Goal: Task Accomplishment & Management: Use online tool/utility

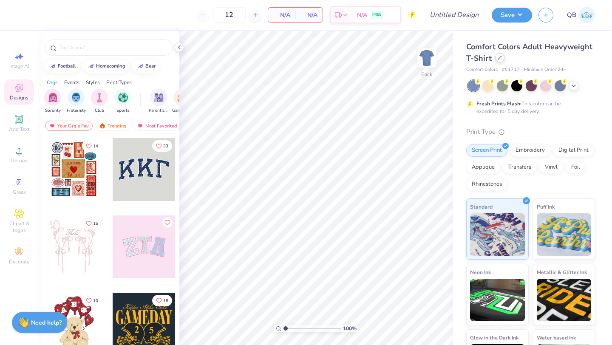
click at [499, 57] on icon at bounding box center [499, 58] width 4 height 4
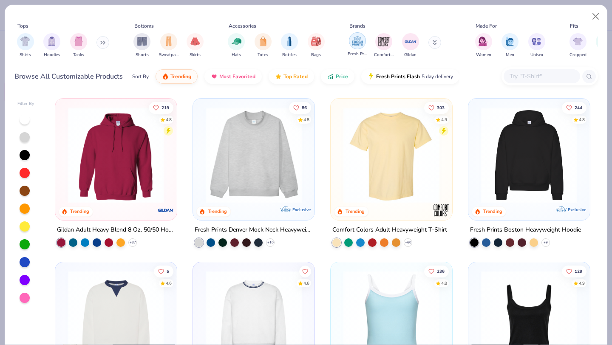
click at [359, 47] on img "filter for Fresh Prints" at bounding box center [357, 40] width 13 height 13
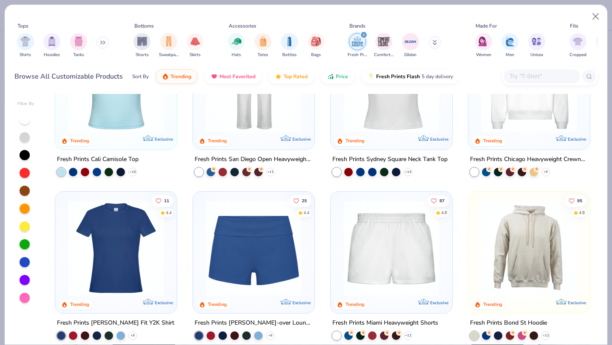
scroll to position [200, 0]
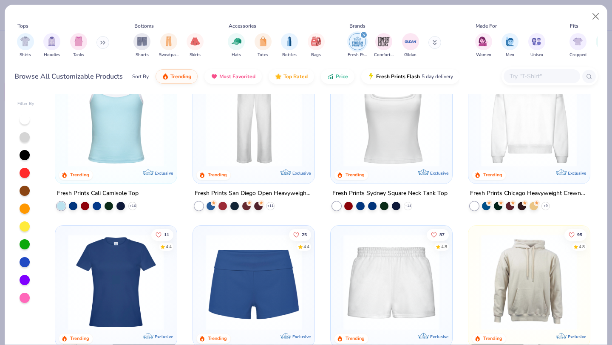
click at [259, 281] on img at bounding box center [253, 282] width 105 height 96
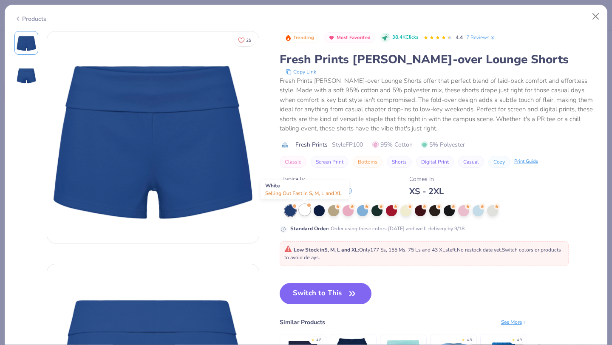
click at [305, 208] on div at bounding box center [304, 209] width 11 height 11
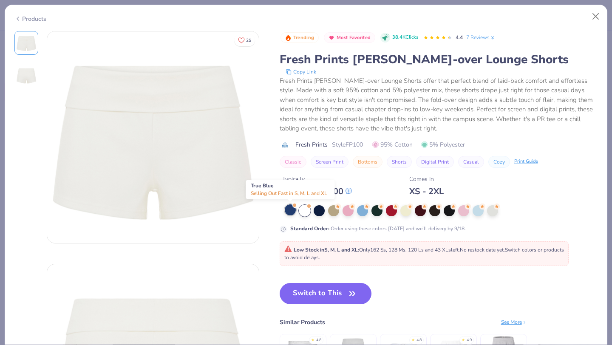
click at [288, 207] on div at bounding box center [290, 209] width 11 height 11
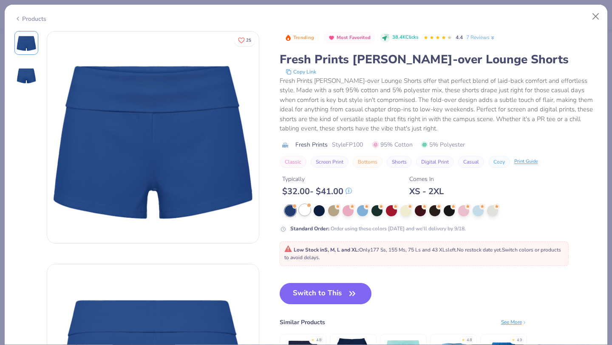
click at [307, 211] on div at bounding box center [304, 209] width 11 height 11
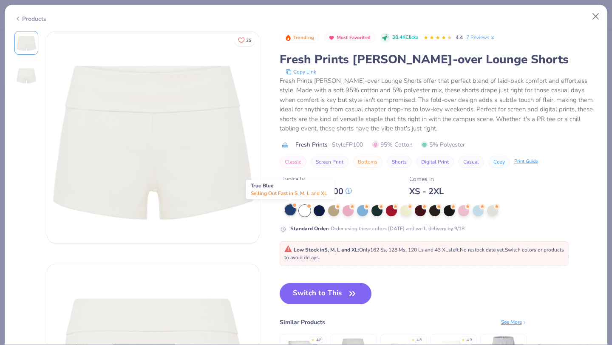
click at [287, 211] on div at bounding box center [290, 209] width 11 height 11
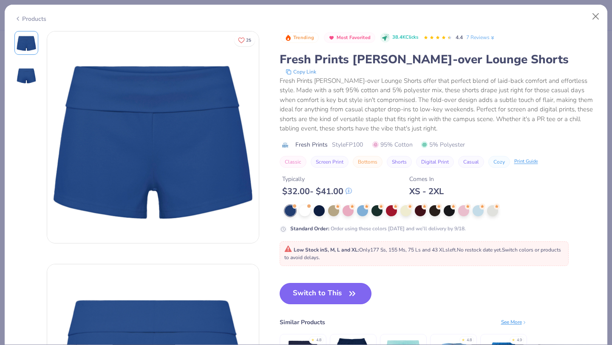
click at [319, 296] on button "Switch to This" at bounding box center [326, 293] width 92 height 21
type input "50"
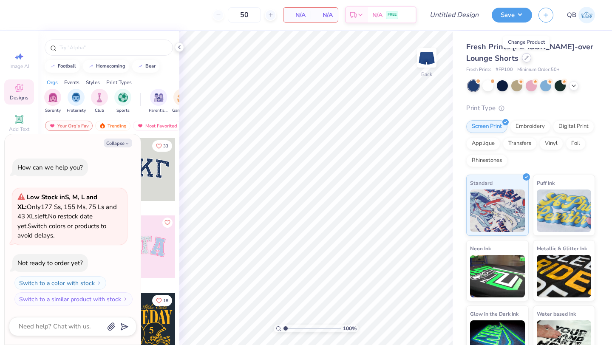
click at [527, 58] on icon at bounding box center [526, 58] width 4 height 4
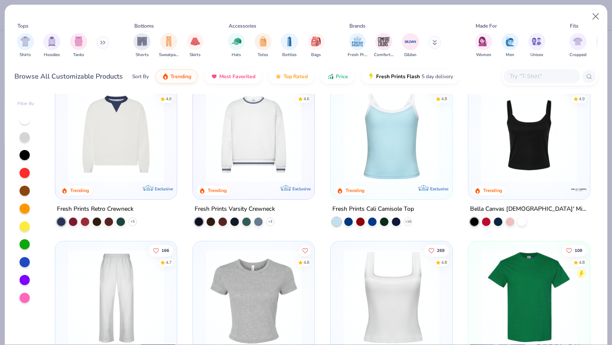
scroll to position [184, 0]
click at [369, 220] on div at bounding box center [372, 221] width 8 height 8
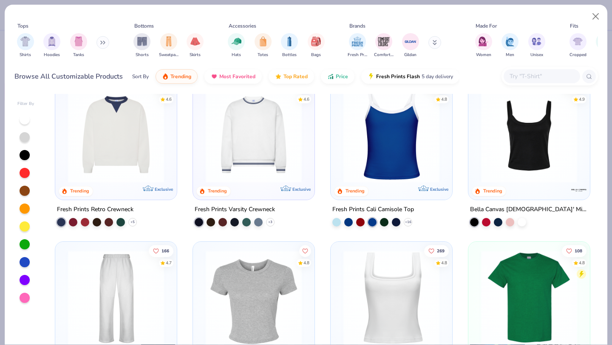
click at [386, 154] on img at bounding box center [391, 135] width 105 height 96
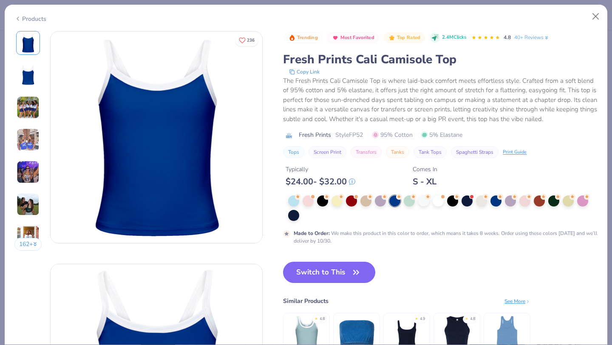
click at [31, 136] on img at bounding box center [28, 139] width 23 height 23
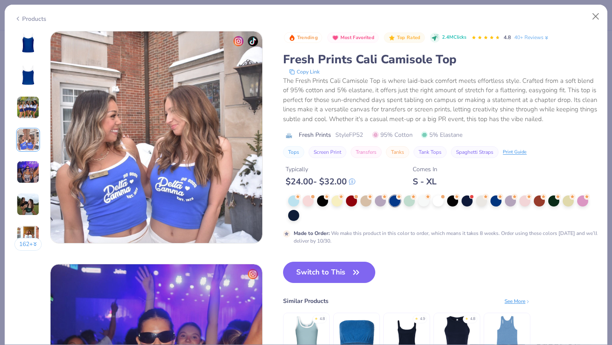
click at [29, 118] on img at bounding box center [28, 107] width 23 height 23
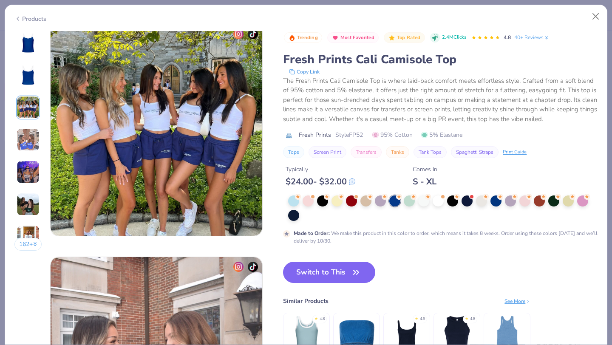
scroll to position [466, 0]
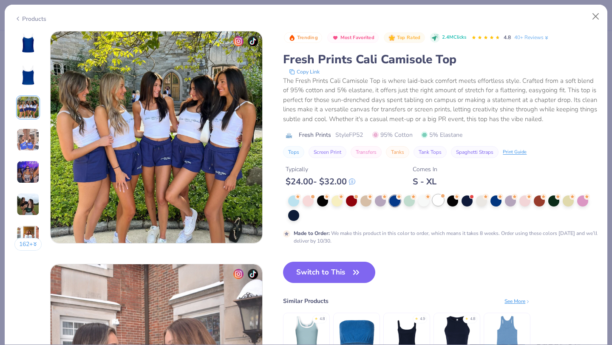
click at [438, 201] on div at bounding box center [437, 200] width 11 height 11
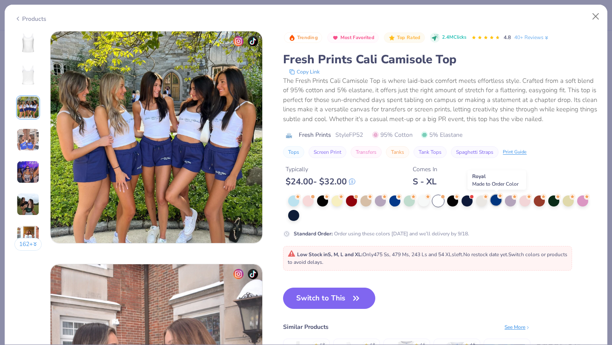
click at [491, 201] on div at bounding box center [495, 200] width 11 height 11
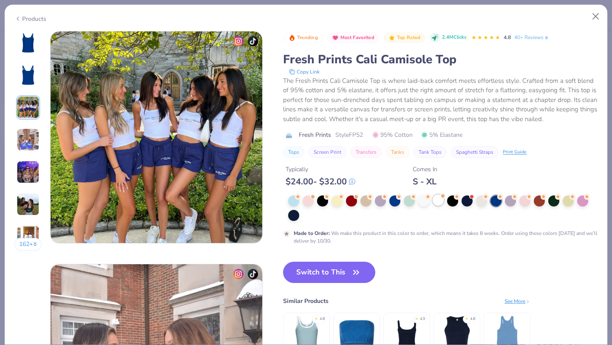
click at [436, 203] on div at bounding box center [437, 200] width 11 height 11
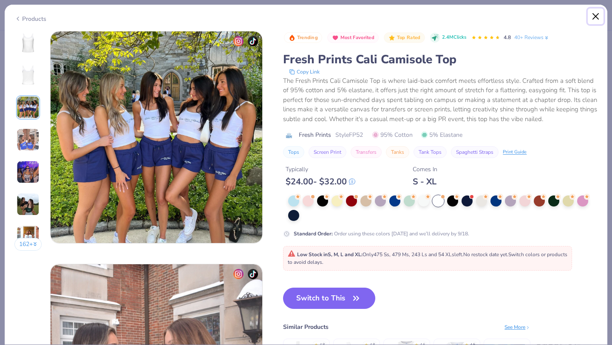
click at [593, 17] on button "Close" at bounding box center [596, 16] width 16 height 16
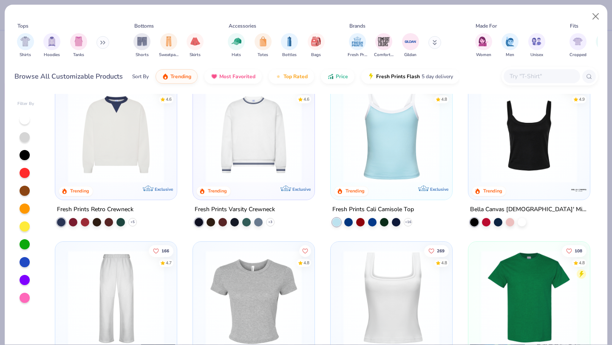
click at [381, 164] on img at bounding box center [391, 135] width 105 height 96
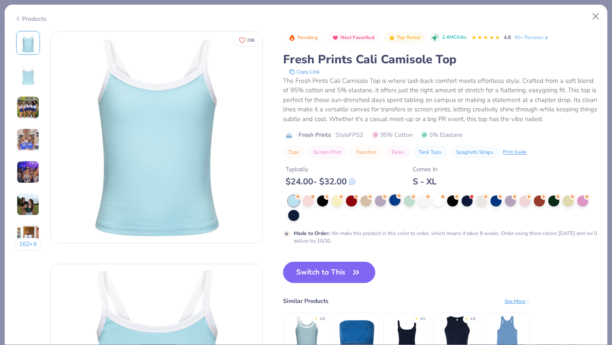
click at [395, 202] on div at bounding box center [394, 200] width 11 height 11
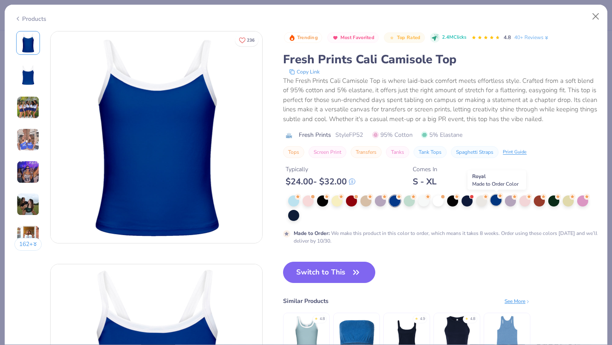
click at [494, 199] on div at bounding box center [495, 200] width 11 height 11
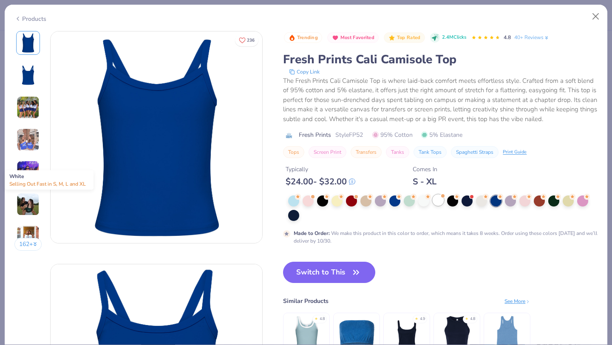
click at [438, 202] on div at bounding box center [437, 200] width 11 height 11
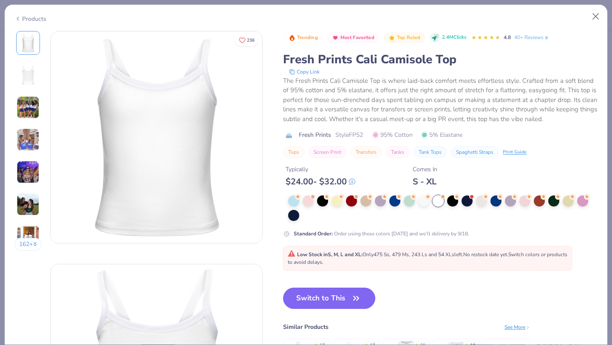
click at [23, 231] on img at bounding box center [28, 236] width 23 height 23
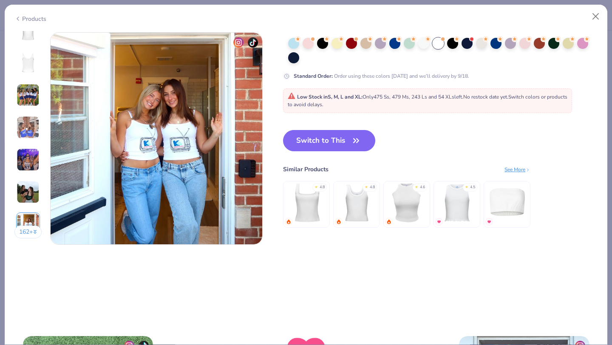
scroll to position [1397, 0]
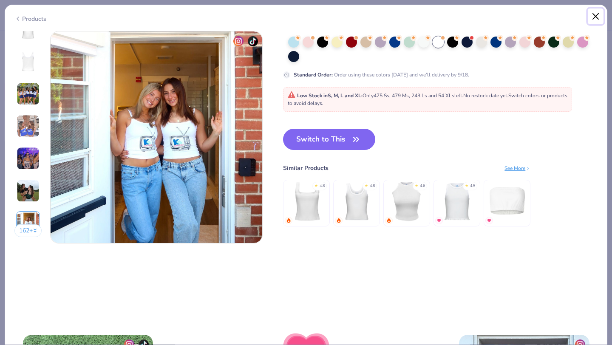
click at [591, 15] on button "Close" at bounding box center [596, 16] width 16 height 16
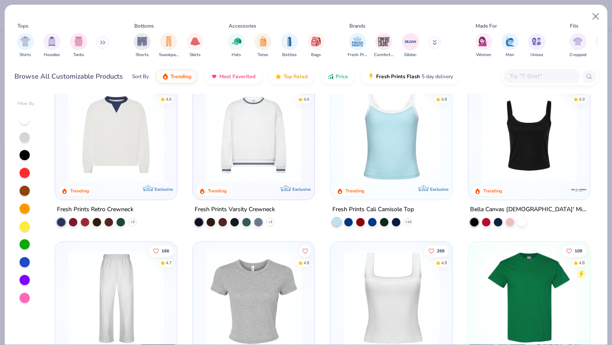
click at [398, 300] on img at bounding box center [391, 298] width 105 height 96
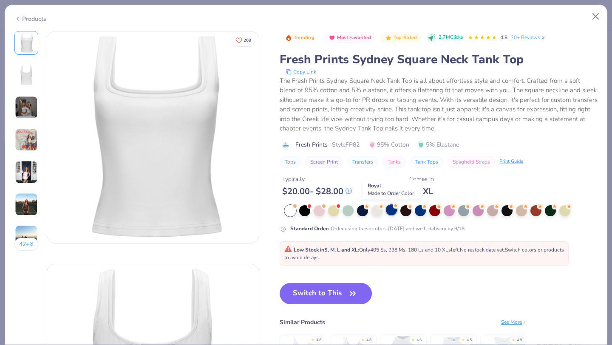
click at [393, 211] on div at bounding box center [391, 209] width 11 height 11
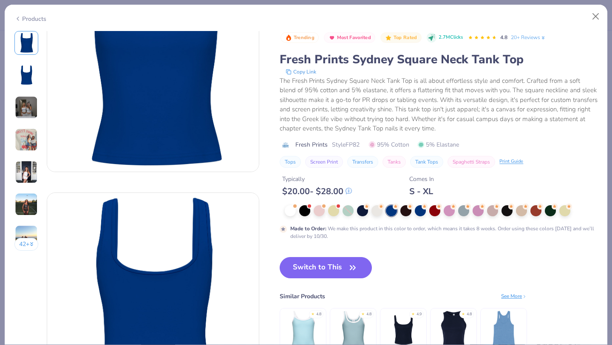
scroll to position [158, 0]
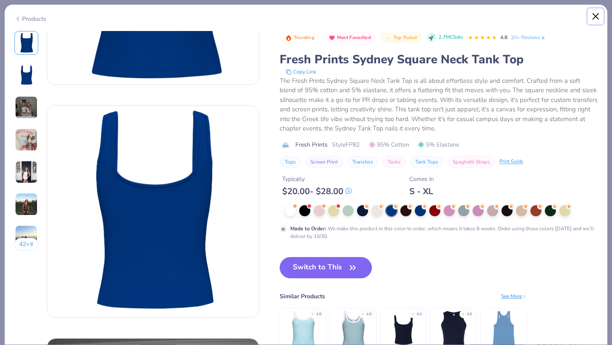
click at [596, 16] on button "Close" at bounding box center [596, 16] width 16 height 16
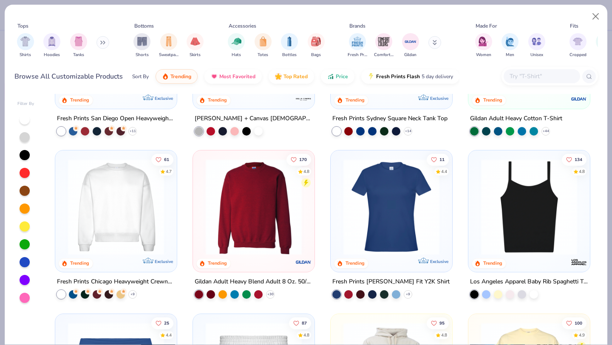
scroll to position [613, 0]
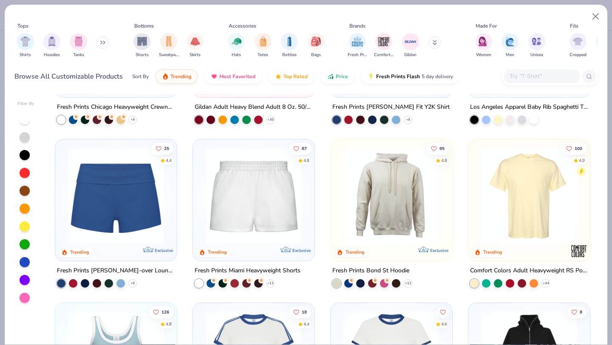
click at [56, 187] on div "25 4.4 Trending Exclusive" at bounding box center [115, 199] width 121 height 121
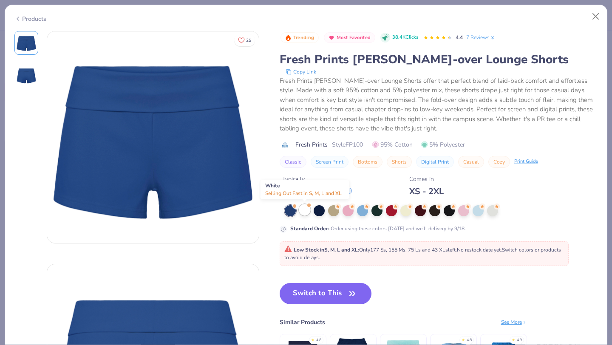
click at [308, 209] on div at bounding box center [304, 209] width 11 height 11
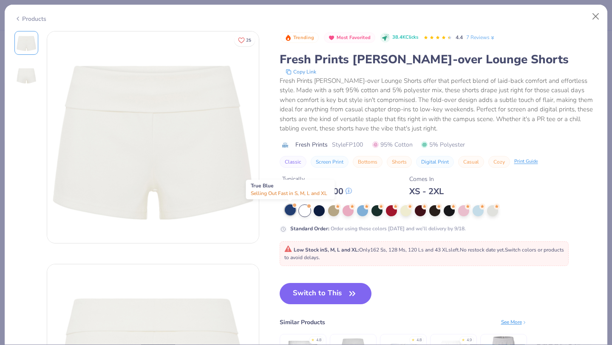
click at [290, 211] on div at bounding box center [290, 209] width 11 height 11
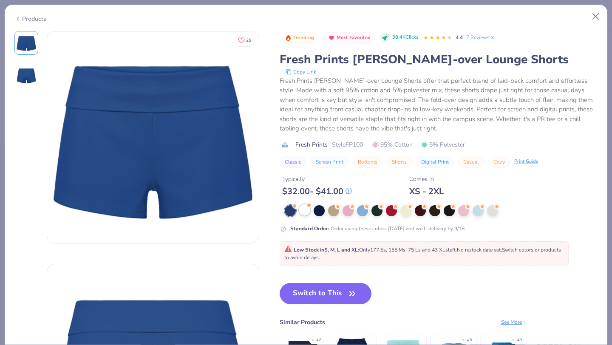
click at [299, 211] on div at bounding box center [304, 209] width 11 height 11
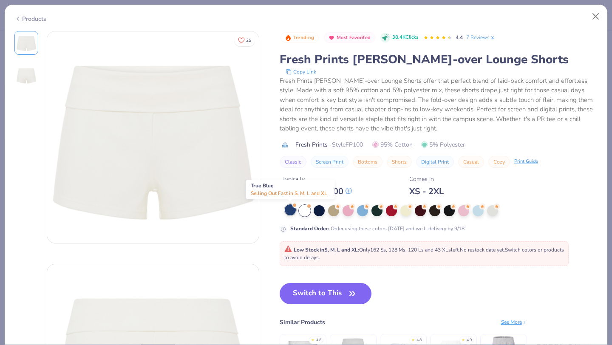
click at [289, 209] on div at bounding box center [290, 209] width 11 height 11
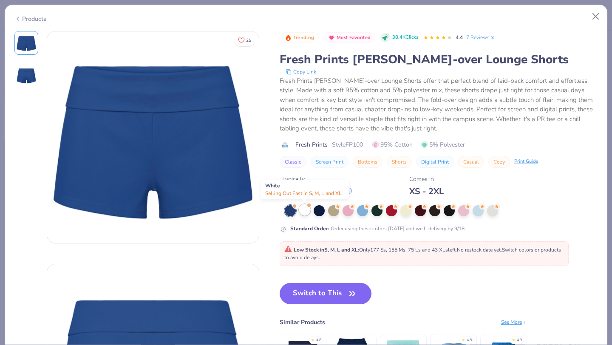
click at [304, 211] on div at bounding box center [304, 209] width 11 height 11
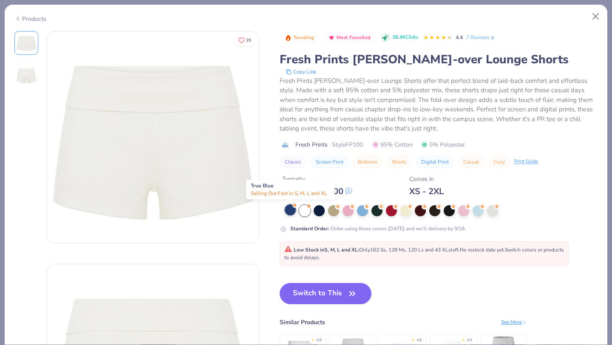
click at [291, 211] on div at bounding box center [290, 209] width 11 height 11
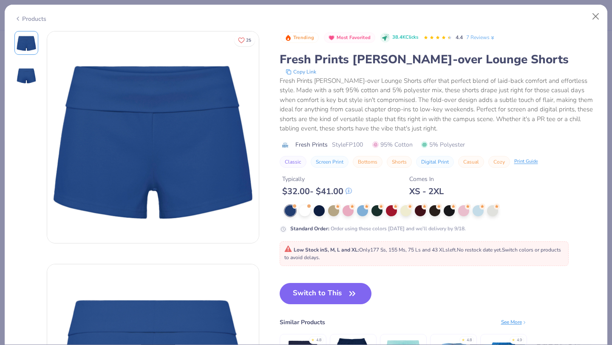
click at [297, 212] on div at bounding box center [441, 210] width 313 height 11
click at [307, 213] on div at bounding box center [304, 209] width 11 height 11
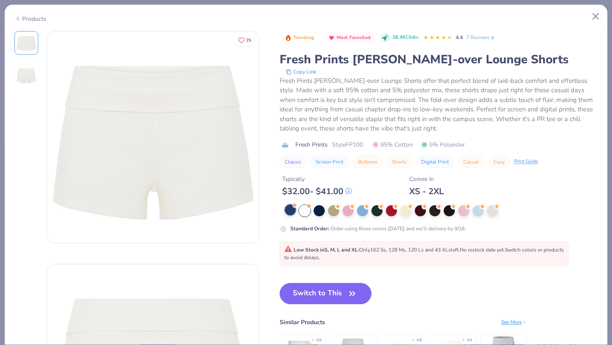
click at [294, 211] on div at bounding box center [290, 209] width 11 height 11
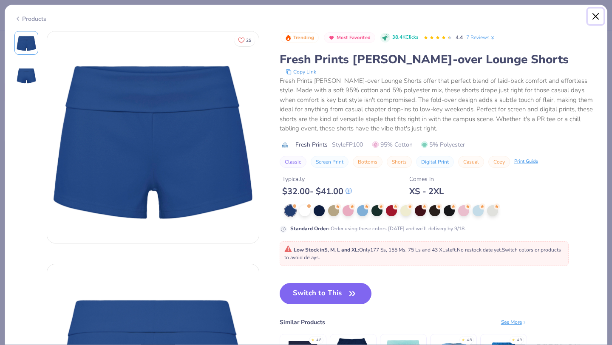
click at [599, 16] on button "Close" at bounding box center [596, 16] width 16 height 16
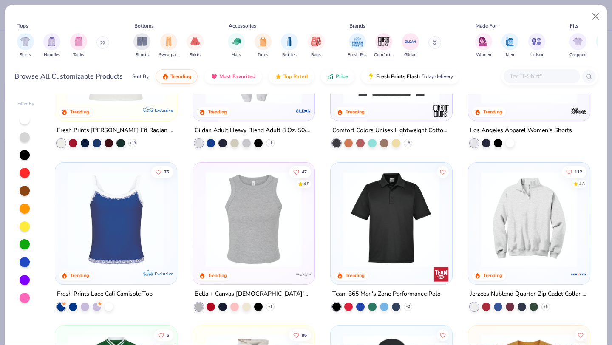
scroll to position [1662, 0]
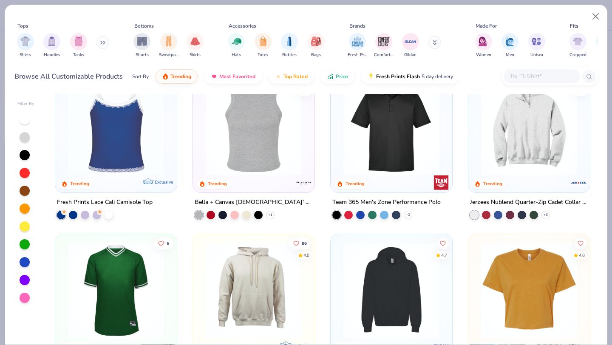
click at [149, 171] on img at bounding box center [116, 127] width 105 height 96
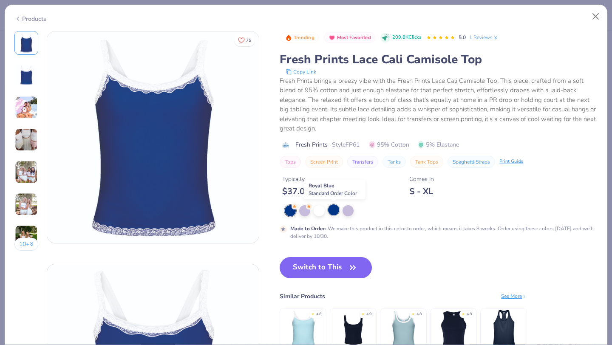
click at [332, 214] on div at bounding box center [333, 209] width 11 height 11
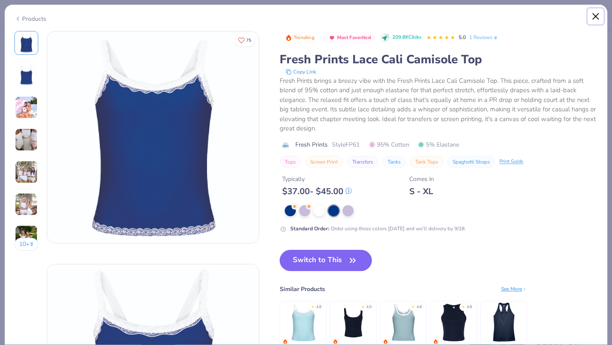
click at [593, 21] on button "Close" at bounding box center [596, 16] width 16 height 16
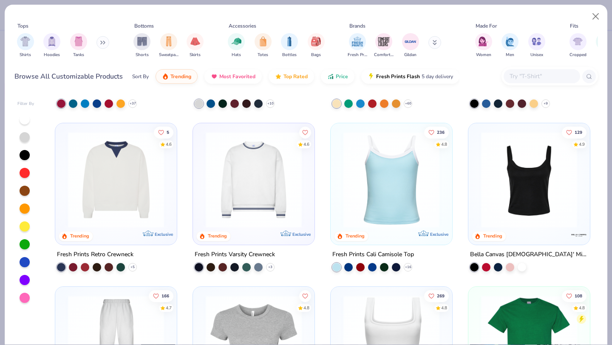
scroll to position [323, 0]
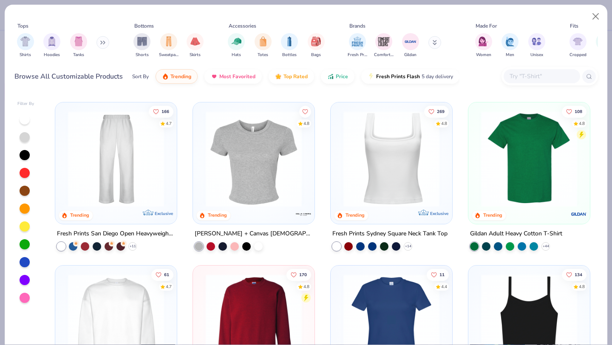
click at [381, 194] on img at bounding box center [391, 158] width 105 height 96
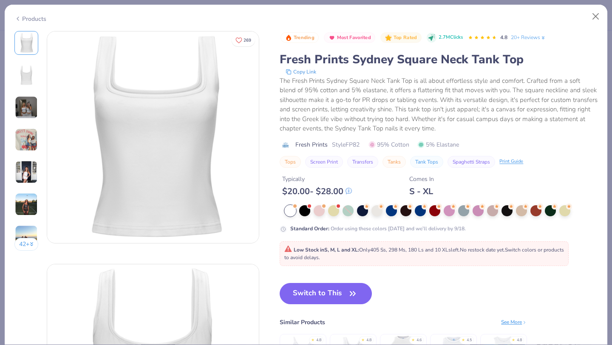
click at [20, 111] on img at bounding box center [26, 107] width 23 height 23
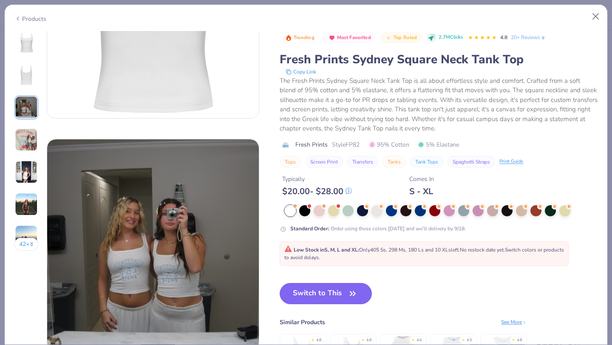
scroll to position [466, 0]
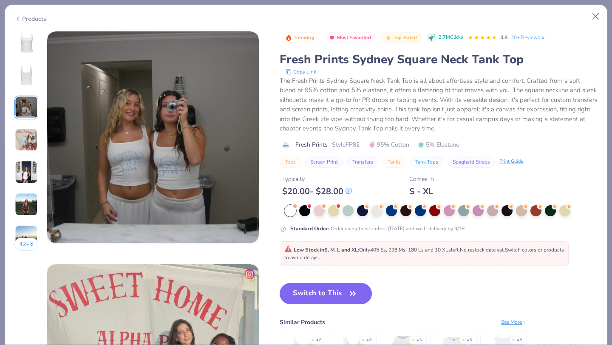
click at [36, 138] on img at bounding box center [26, 139] width 23 height 23
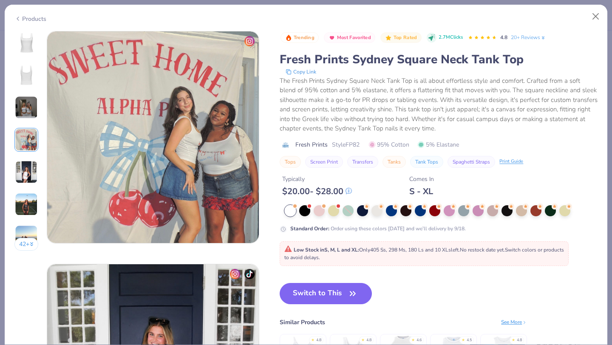
click at [25, 169] on img at bounding box center [26, 172] width 23 height 23
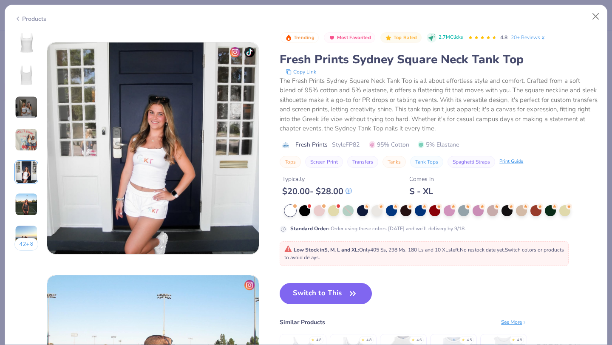
scroll to position [931, 0]
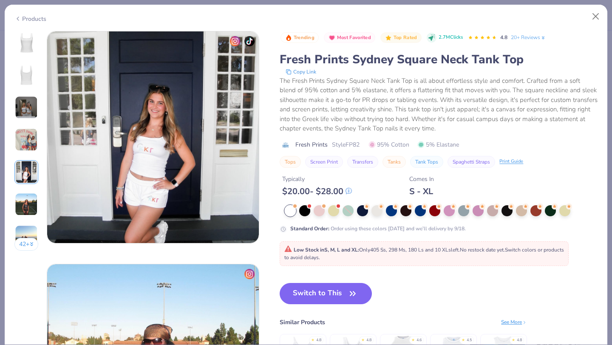
click at [28, 204] on img at bounding box center [26, 204] width 23 height 23
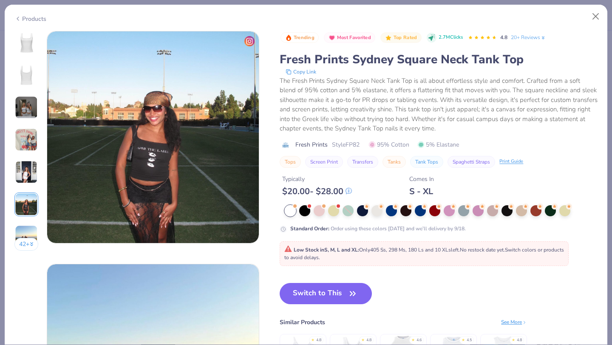
click at [28, 241] on button "42 +" at bounding box center [26, 244] width 24 height 13
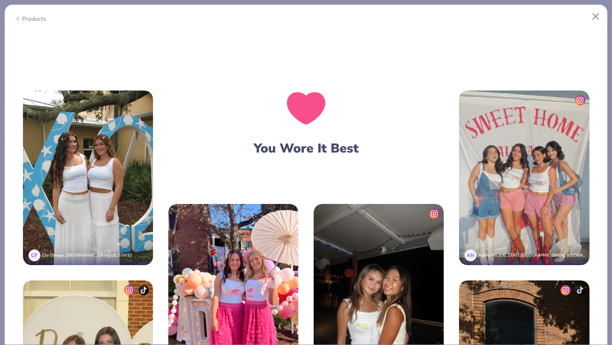
scroll to position [1727, 0]
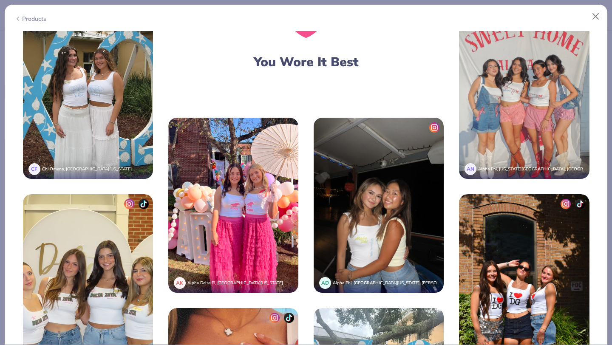
click at [362, 173] on img at bounding box center [379, 205] width 130 height 175
click at [375, 229] on img at bounding box center [379, 205] width 130 height 175
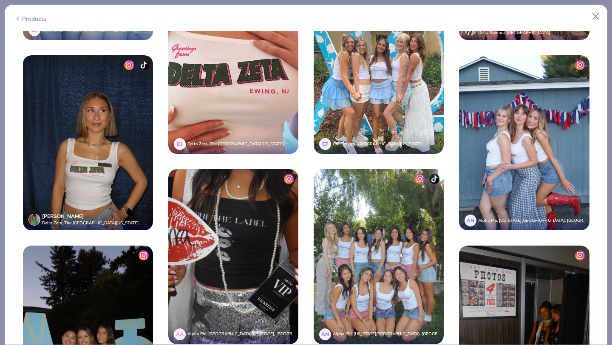
scroll to position [2224, 0]
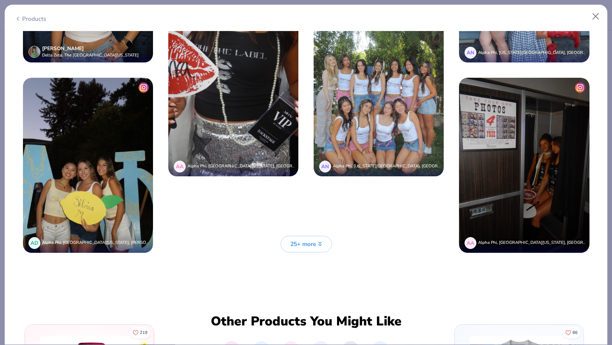
click at [307, 250] on button "25+ more" at bounding box center [305, 244] width 51 height 17
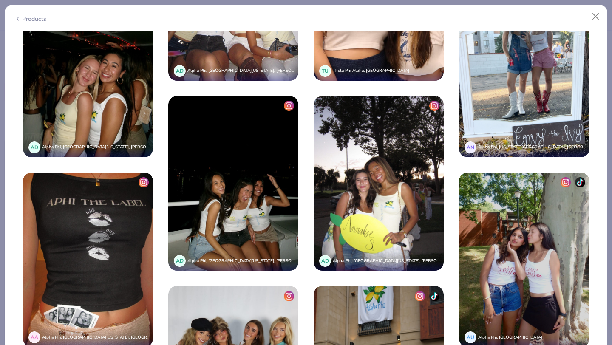
scroll to position [2816, 0]
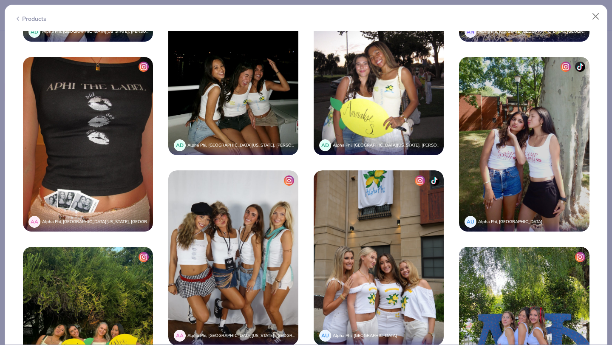
click at [534, 134] on img at bounding box center [524, 144] width 130 height 175
click at [534, 133] on img at bounding box center [524, 144] width 130 height 175
click at [527, 177] on img at bounding box center [524, 144] width 130 height 175
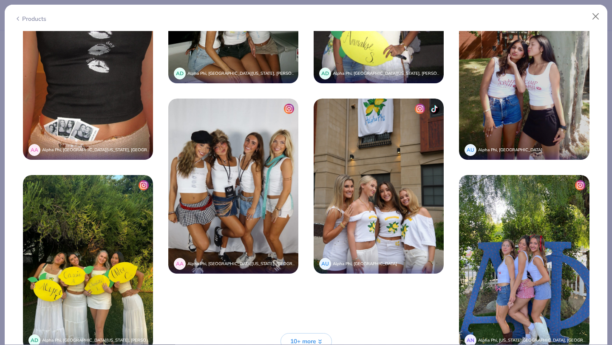
scroll to position [2946, 0]
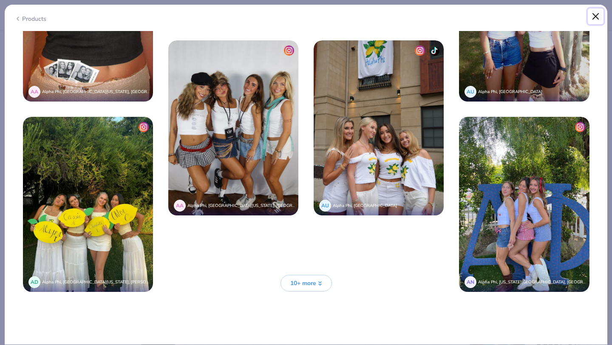
click at [595, 12] on button "Close" at bounding box center [596, 16] width 16 height 16
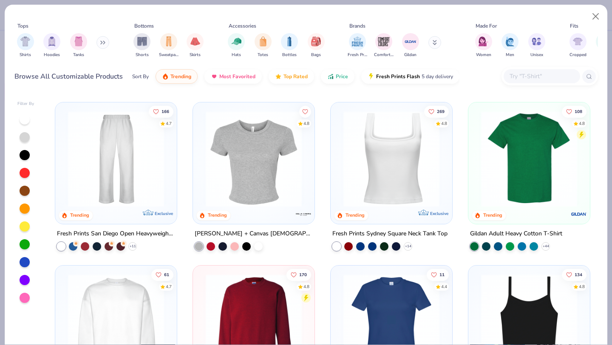
click at [408, 127] on img at bounding box center [391, 158] width 105 height 96
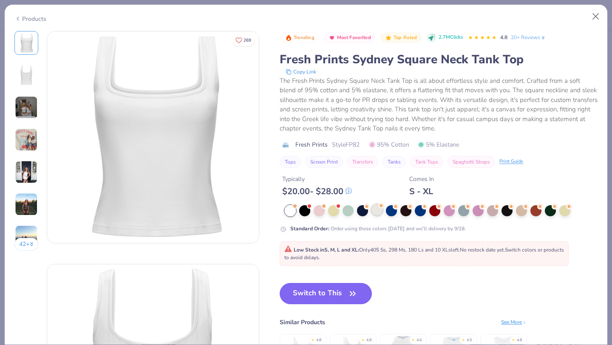
click at [374, 210] on div at bounding box center [376, 209] width 11 height 11
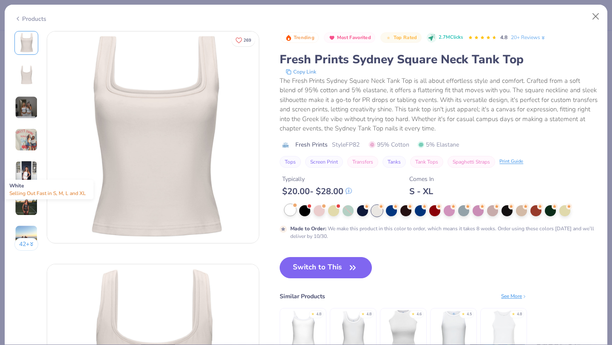
click at [291, 211] on div at bounding box center [290, 209] width 11 height 11
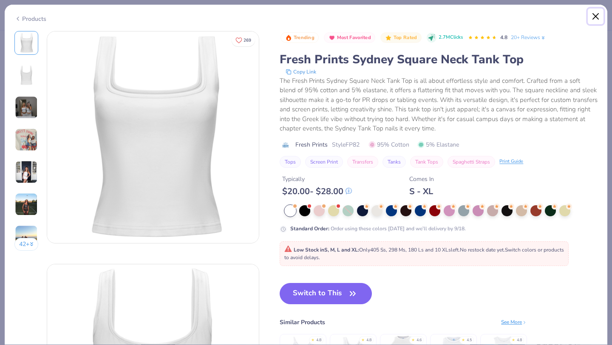
click at [593, 19] on button "Close" at bounding box center [596, 16] width 16 height 16
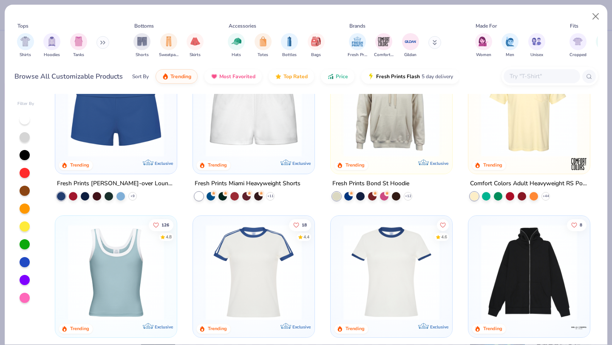
scroll to position [1129, 0]
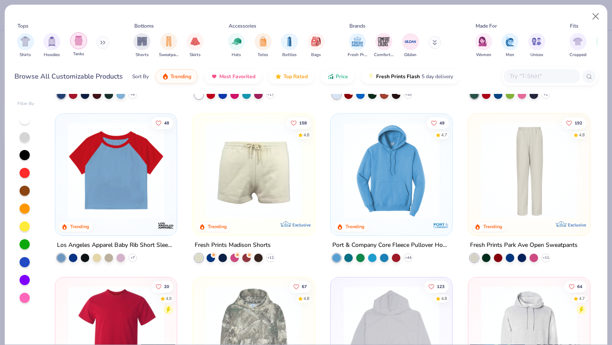
click at [72, 42] on div "filter for Tanks" at bounding box center [78, 40] width 17 height 17
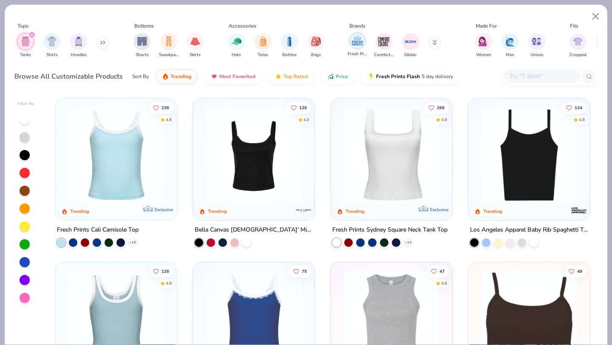
click at [356, 44] on img "filter for Fresh Prints" at bounding box center [357, 40] width 13 height 13
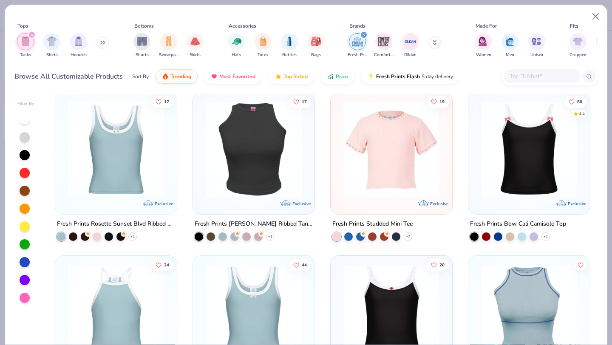
scroll to position [162, 0]
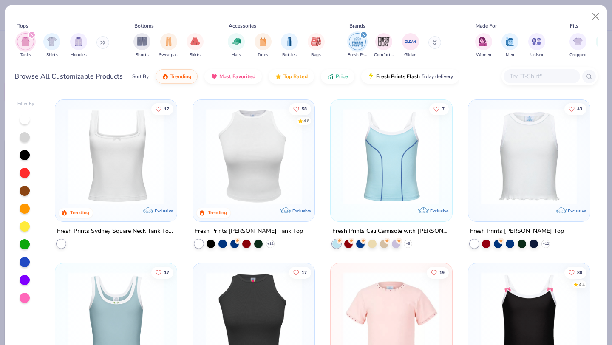
click at [79, 174] on img at bounding box center [116, 156] width 105 height 96
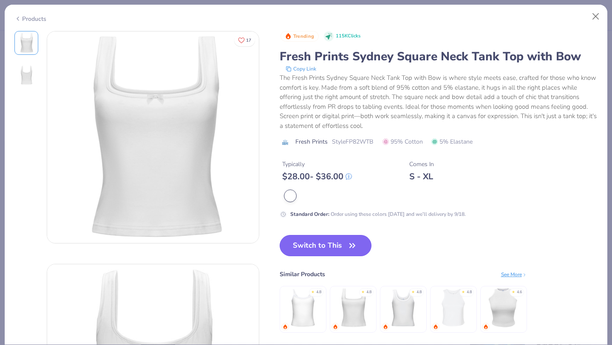
click at [319, 248] on button "Switch to This" at bounding box center [326, 245] width 92 height 21
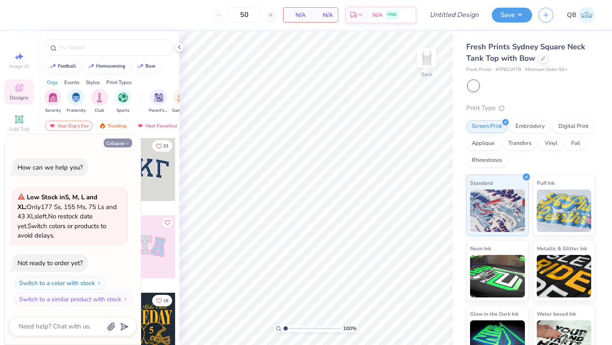
click at [115, 139] on button "Collapse" at bounding box center [118, 142] width 28 height 9
type textarea "x"
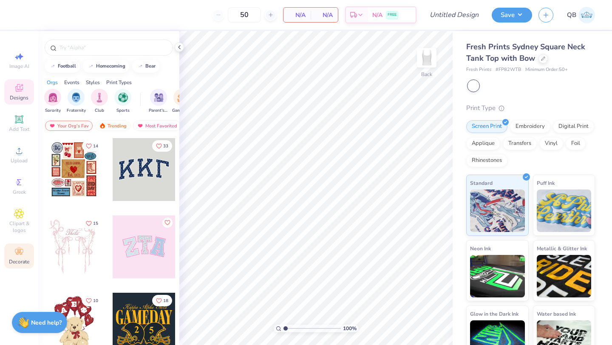
click at [23, 258] on span "Decorate" at bounding box center [19, 261] width 20 height 7
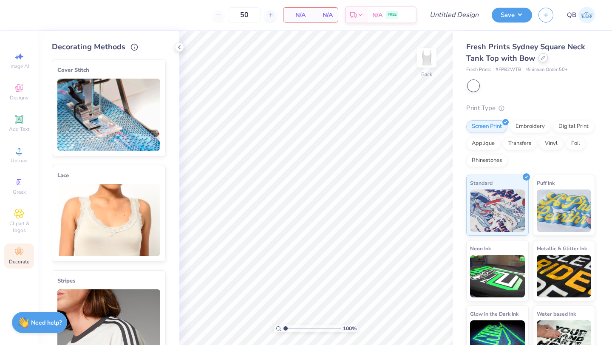
click at [541, 59] on icon at bounding box center [543, 58] width 4 height 4
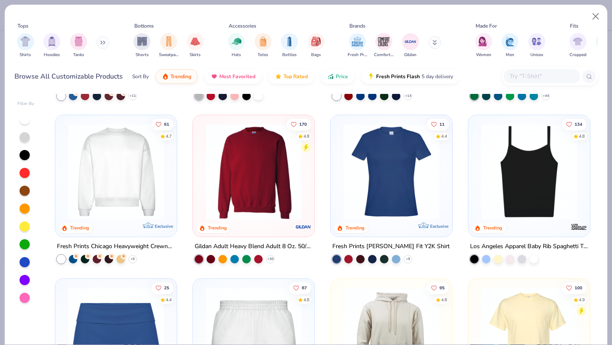
scroll to position [581, 0]
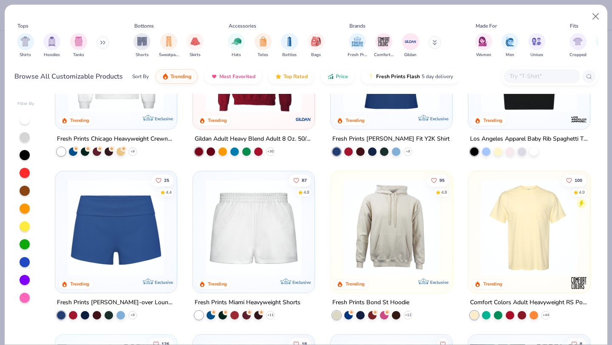
click at [121, 237] on img at bounding box center [116, 228] width 105 height 96
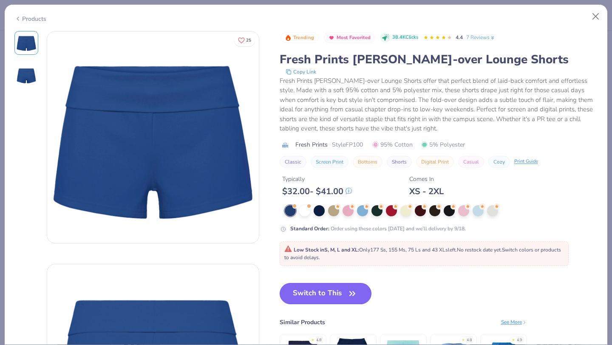
click at [312, 289] on button "Switch to This" at bounding box center [326, 293] width 92 height 21
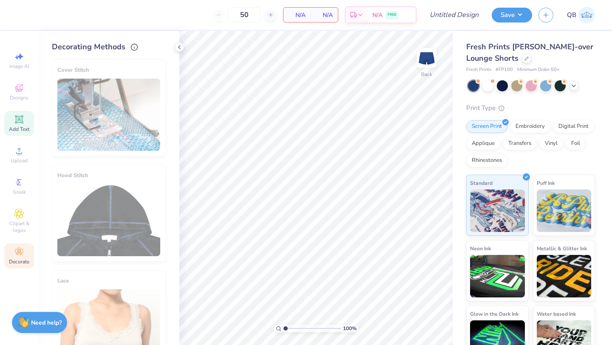
click at [17, 120] on icon at bounding box center [19, 119] width 6 height 6
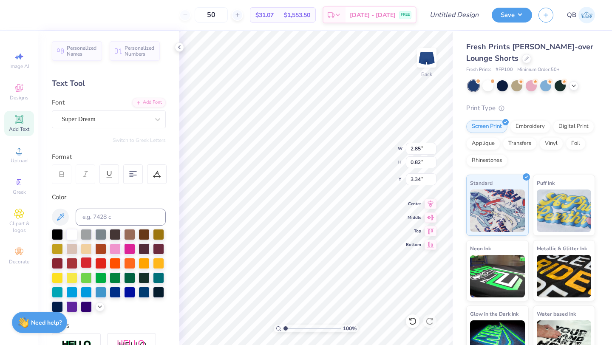
type textarea "dphie"
click at [85, 263] on div at bounding box center [86, 262] width 11 height 11
click at [99, 263] on div at bounding box center [100, 262] width 11 height 11
click at [86, 262] on div at bounding box center [86, 262] width 11 height 11
click at [102, 262] on div at bounding box center [100, 262] width 11 height 11
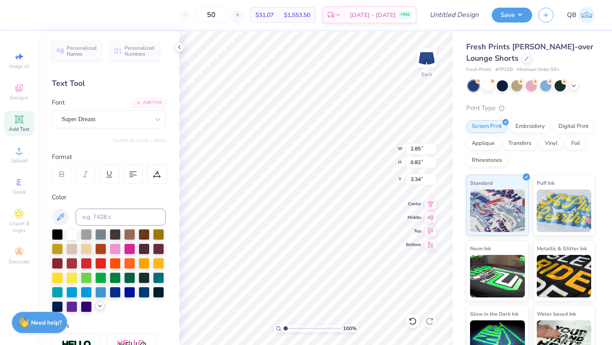
click at [96, 309] on icon at bounding box center [99, 305] width 7 height 7
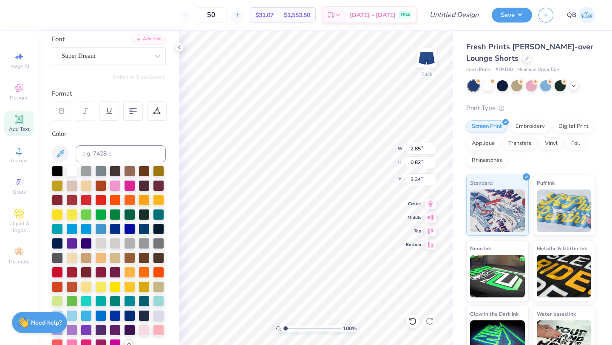
scroll to position [78, 0]
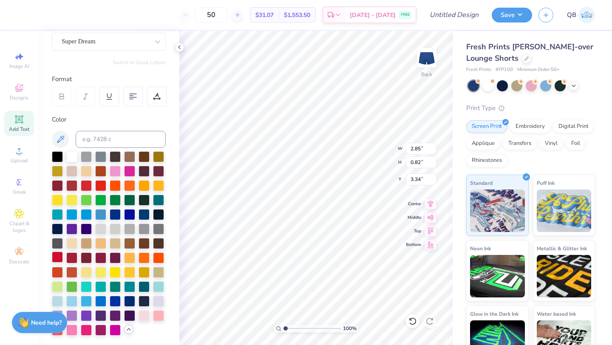
click at [59, 260] on div at bounding box center [57, 256] width 11 height 11
click at [87, 45] on div "Super Dream" at bounding box center [105, 41] width 89 height 13
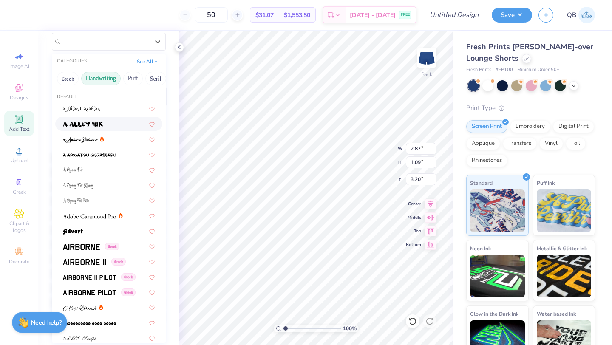
click at [99, 80] on button "Handwriting" at bounding box center [101, 79] width 40 height 14
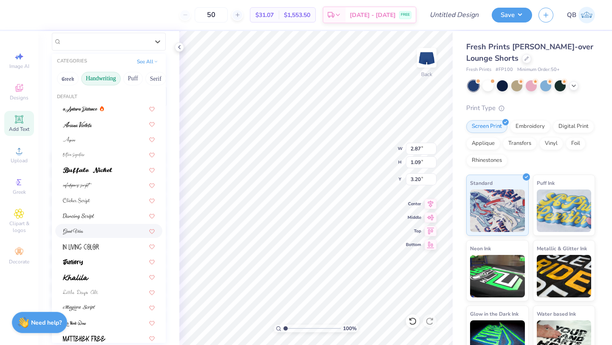
click at [97, 231] on div at bounding box center [109, 230] width 92 height 9
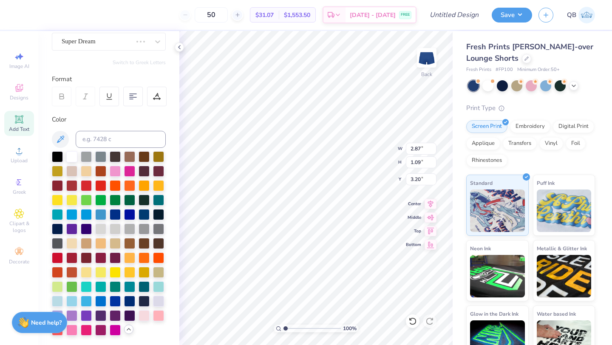
type input "1.77"
type input "1.06"
type input "3.22"
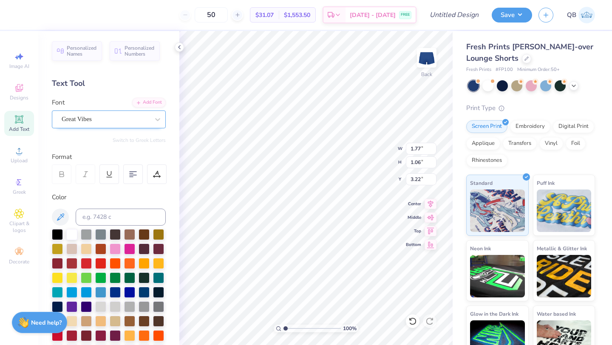
click at [138, 124] on div "Great Vibes" at bounding box center [105, 119] width 89 height 13
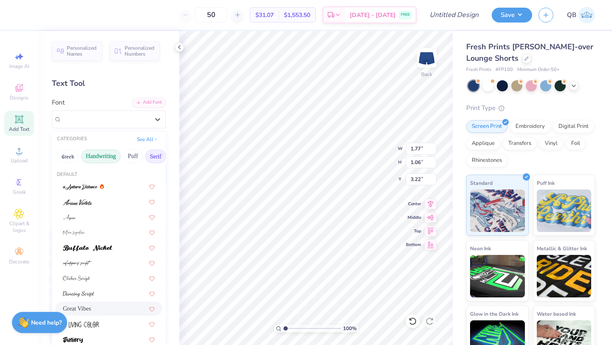
click at [158, 159] on button "Serif" at bounding box center [155, 157] width 21 height 14
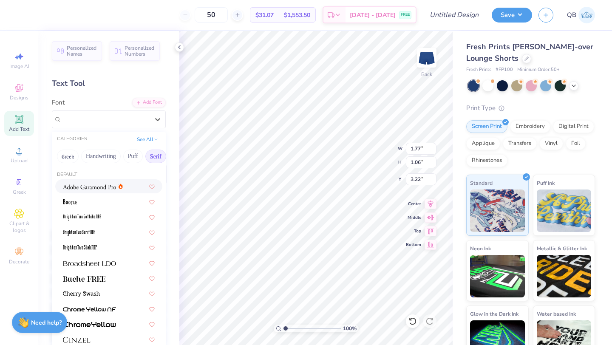
click at [110, 189] on img at bounding box center [89, 187] width 53 height 6
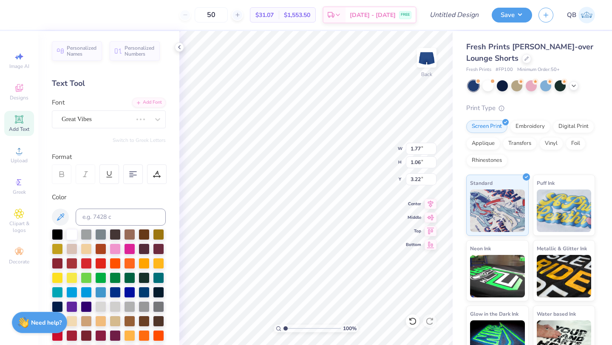
type input "2.51"
type input "1.14"
type input "3.18"
click at [116, 116] on div "Adobe Garamond Pro" at bounding box center [105, 119] width 89 height 13
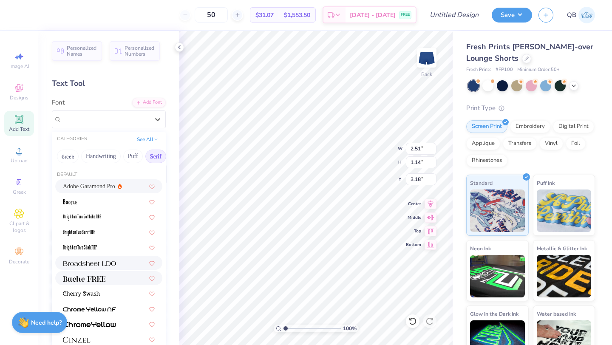
click at [107, 268] on div at bounding box center [108, 263] width 107 height 14
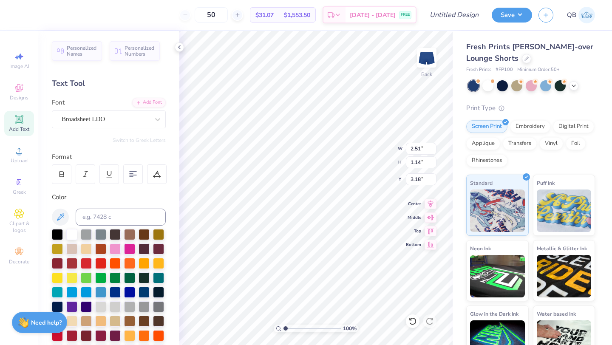
type input "3.02"
type input "1.09"
type input "3.20"
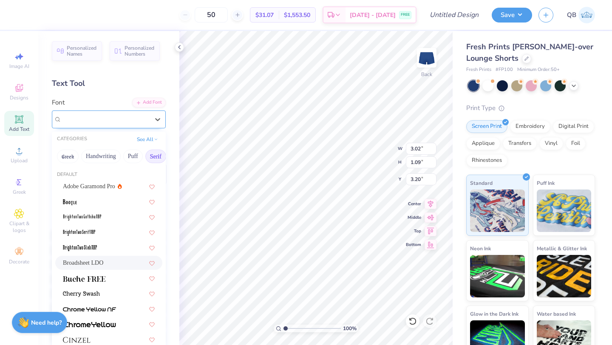
click at [109, 120] on div "Broadsheet LDO" at bounding box center [105, 119] width 89 height 13
click at [105, 162] on button "Handwriting" at bounding box center [101, 157] width 40 height 14
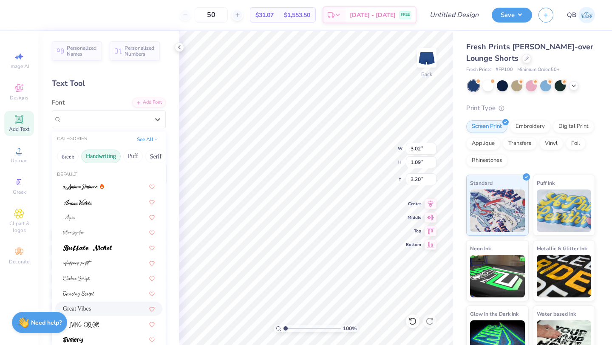
click at [98, 307] on div "Great Vibes" at bounding box center [109, 308] width 92 height 9
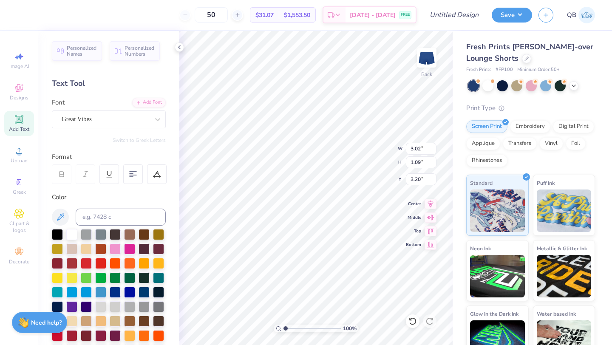
type input "1.77"
type input "1.06"
type input "3.22"
click at [419, 177] on div "100 % Back W 1.77 1.77 " H 1.06 1.06 " Y 3.22 3.22 " Center Middle Top Bottom" at bounding box center [315, 188] width 273 height 314
type input "0.66"
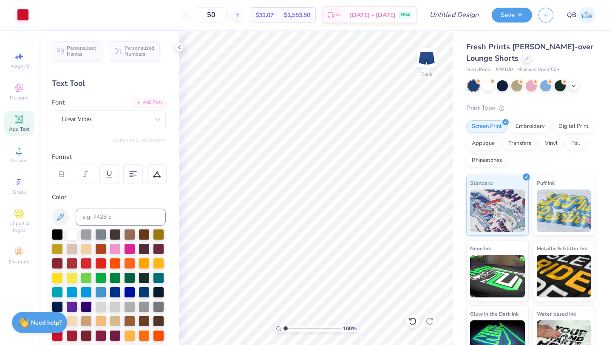
click at [425, 173] on div "100 % Back" at bounding box center [315, 188] width 273 height 314
type input "1.28"
type input "0.76"
type input "0.96"
type input "1.71"
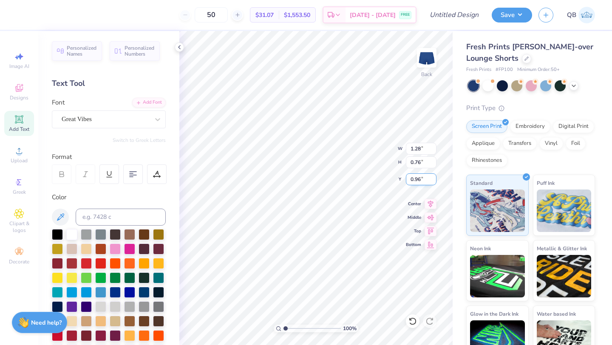
type input "1.02"
type input "1.09"
type input "1.68"
type input "1.08"
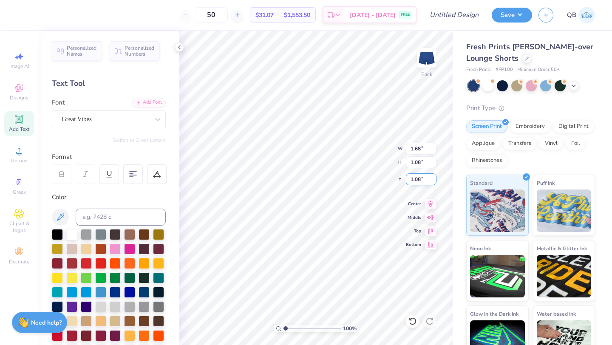
click at [423, 178] on div "100 % Back W 1.68 1.68 " H 1.08 1.08 " Y 1.08 1.08 " Center Middle Top Bottom" at bounding box center [315, 188] width 273 height 314
type input "0.50"
